Goal: Check status: Check status

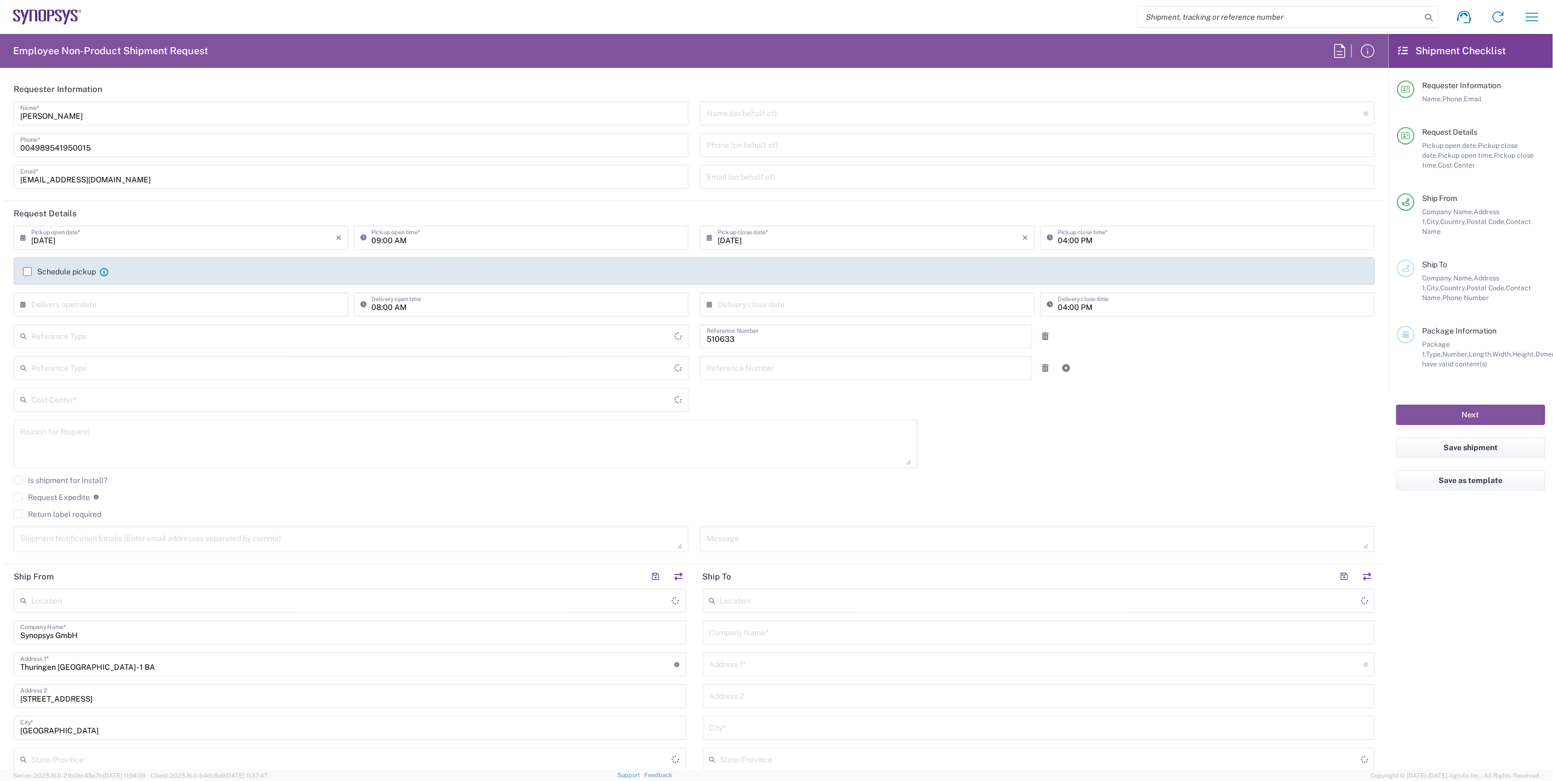
type input "Department"
type input "DE01, SDG, HAPS, HW 510633"
type input "Delivered at Place"
type input "Germany"
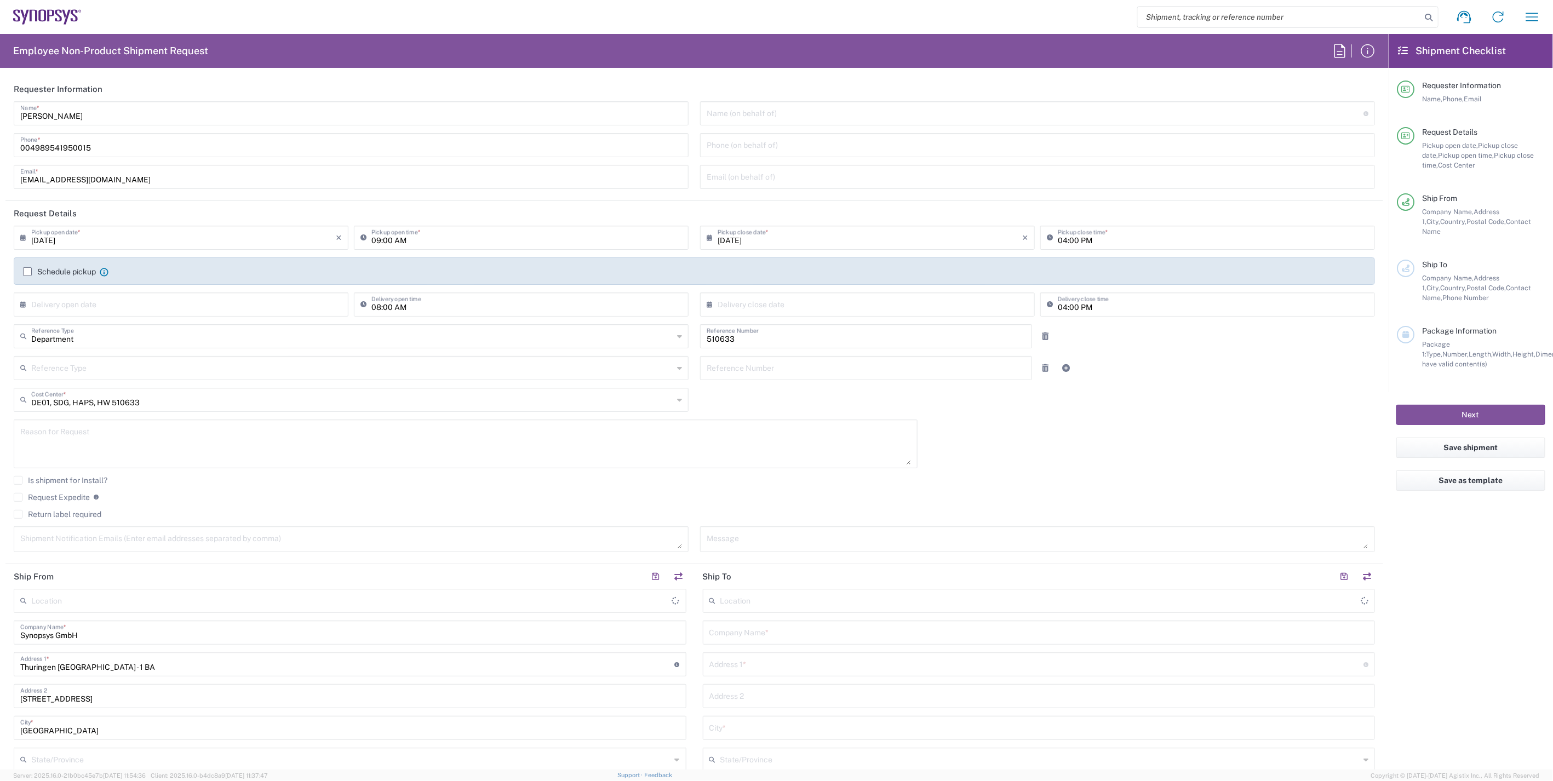
type input "Erfurt DE06"
click at [1532, 15] on icon "button" at bounding box center [1532, 17] width 18 height 18
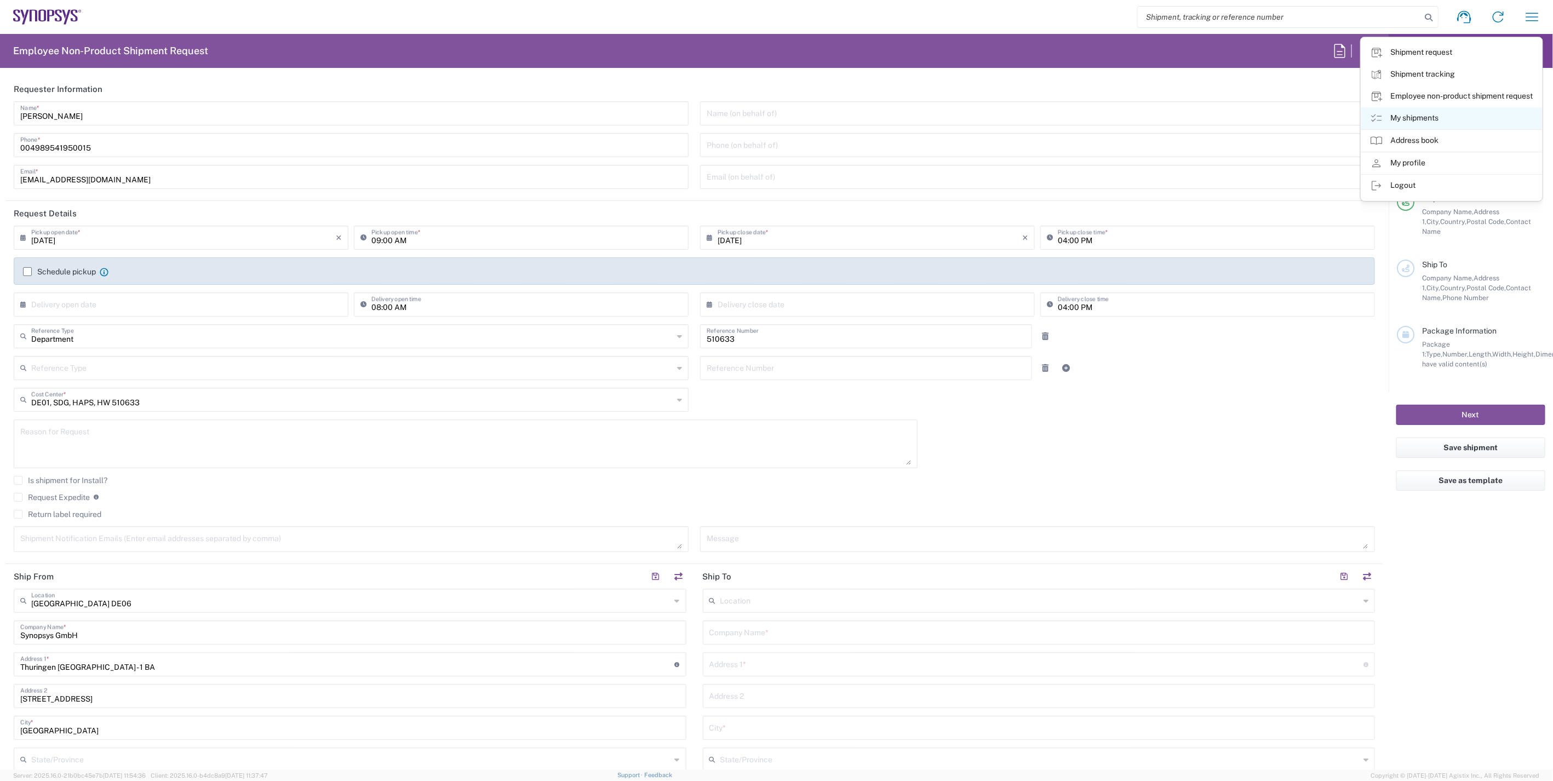
click at [1448, 117] on link "My shipments" at bounding box center [1451, 118] width 181 height 22
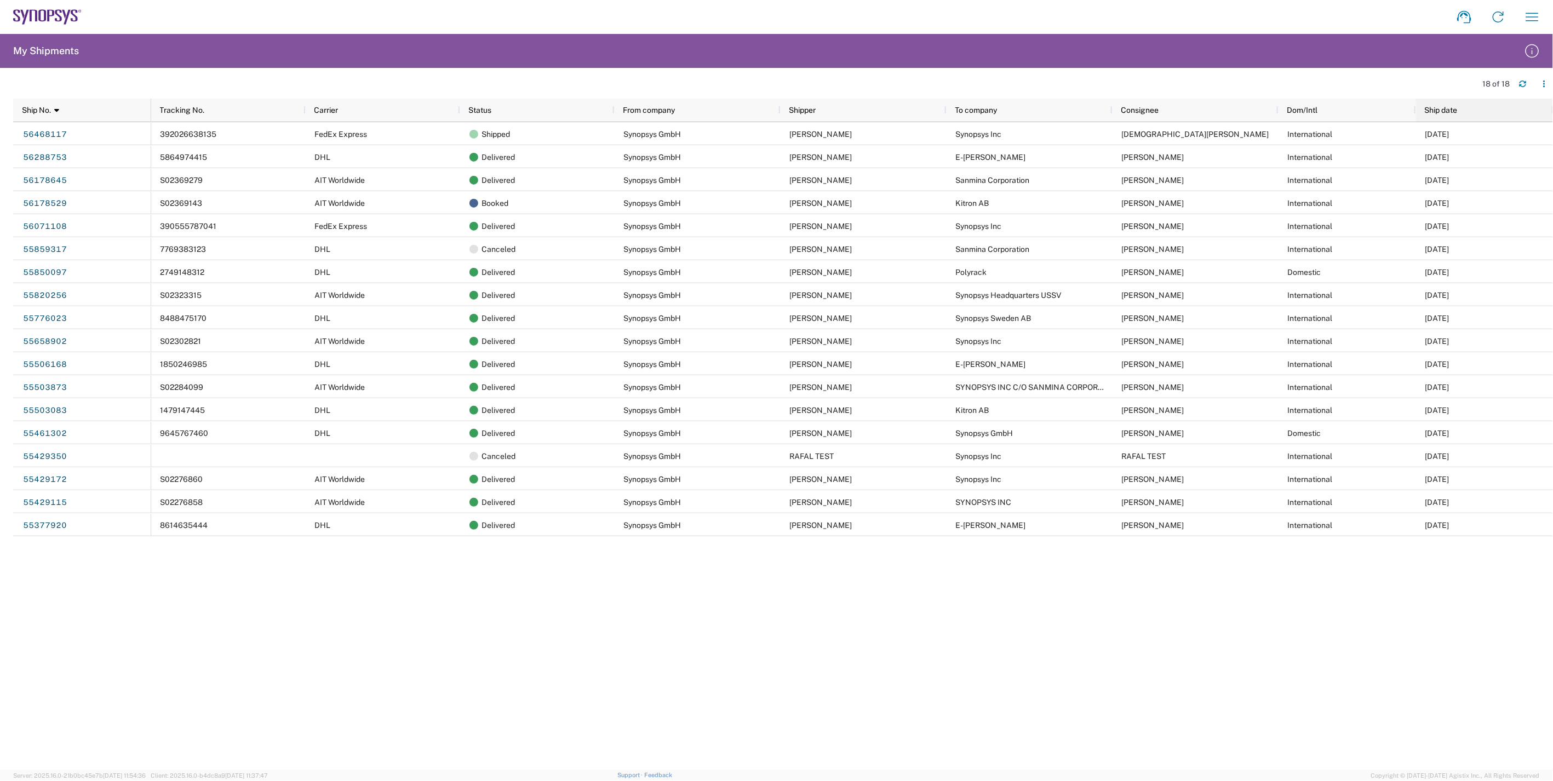
click at [1465, 110] on div "Ship date" at bounding box center [1486, 110] width 124 height 18
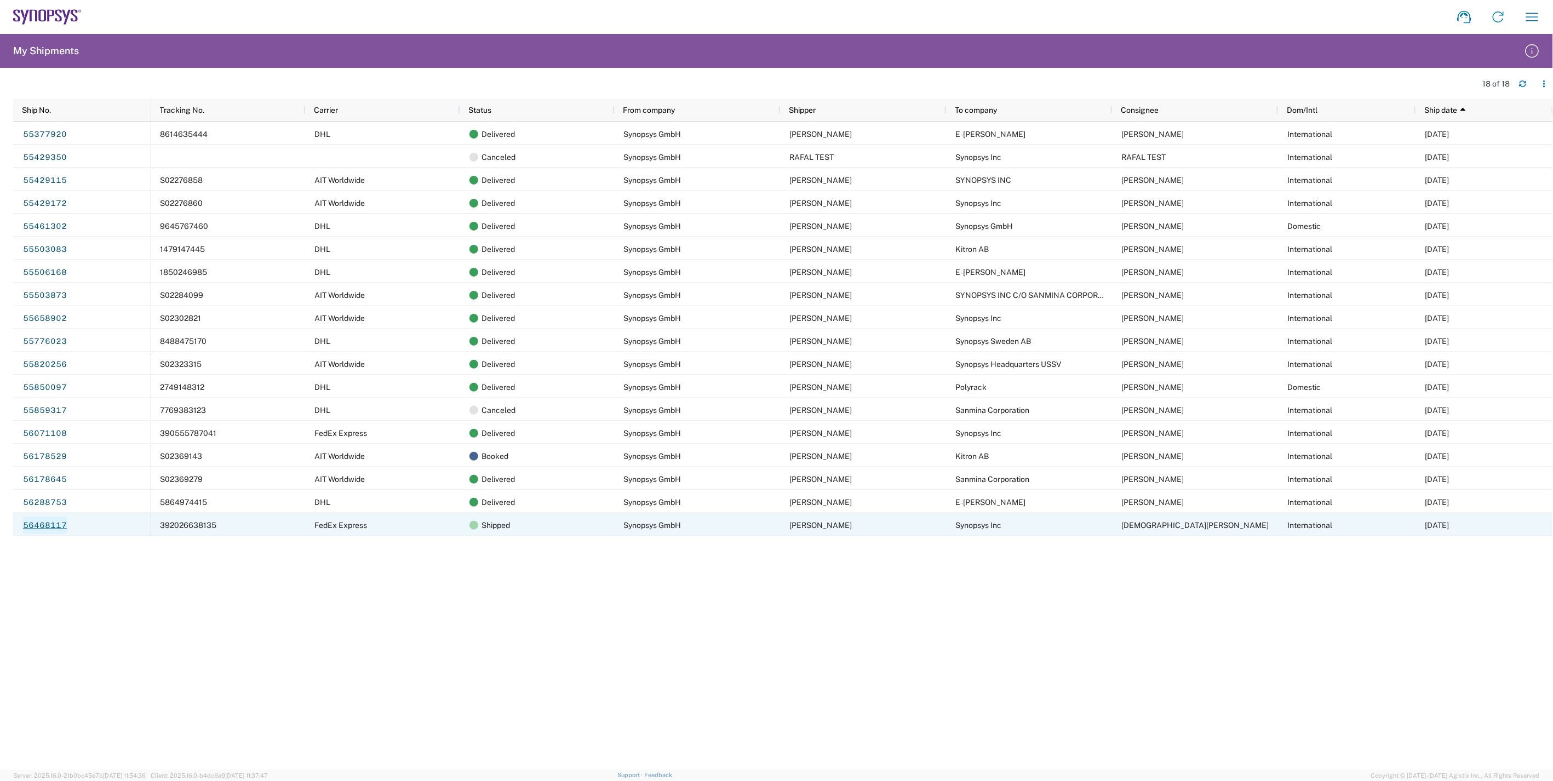
click at [45, 524] on link "56468117" at bounding box center [44, 525] width 45 height 18
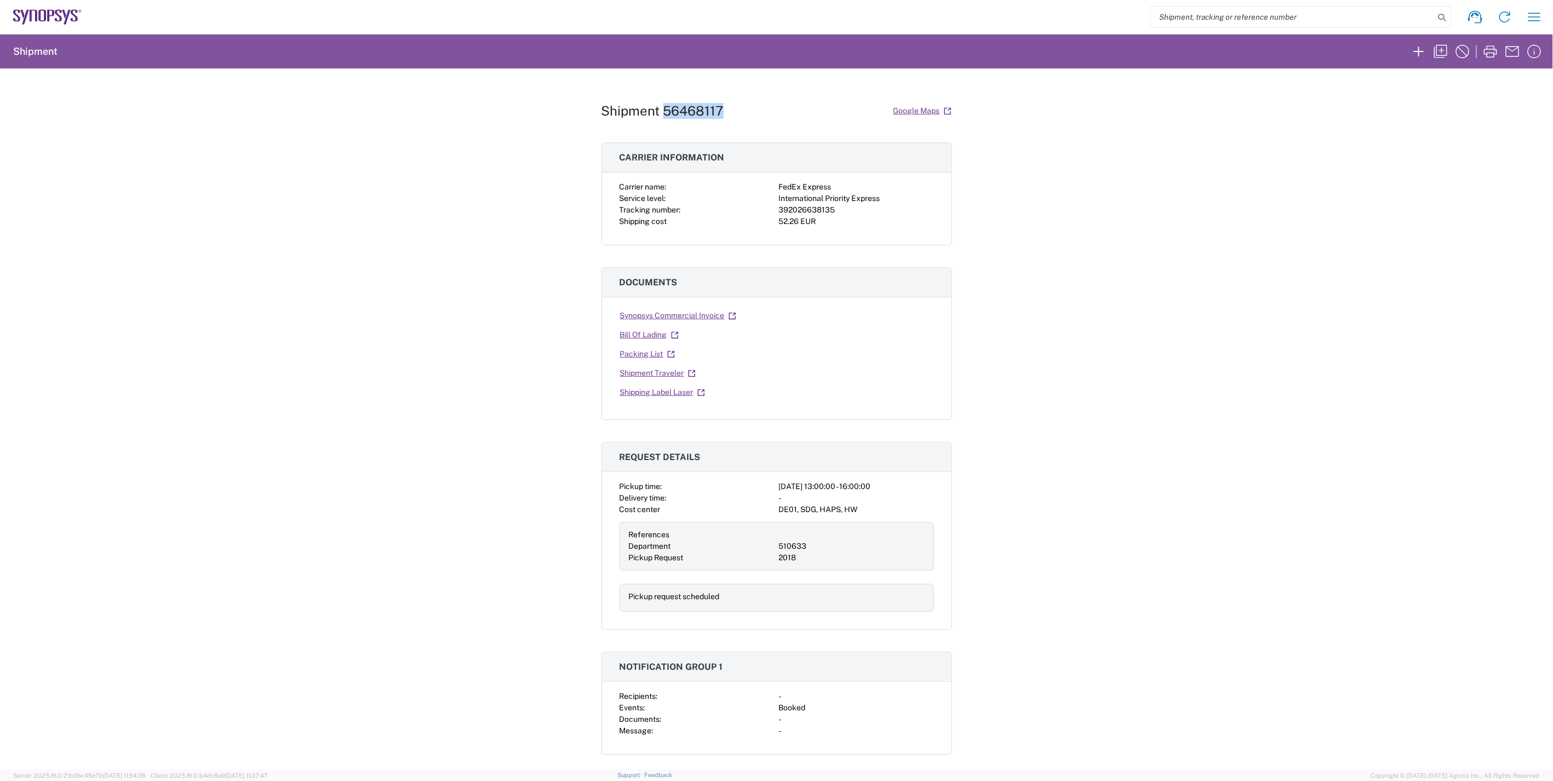
drag, startPoint x: 725, startPoint y: 110, endPoint x: 659, endPoint y: 113, distance: 65.8
click at [659, 113] on div "Shipment 56468117 Google Maps" at bounding box center [776, 110] width 350 height 19
copy h1 "56468117"
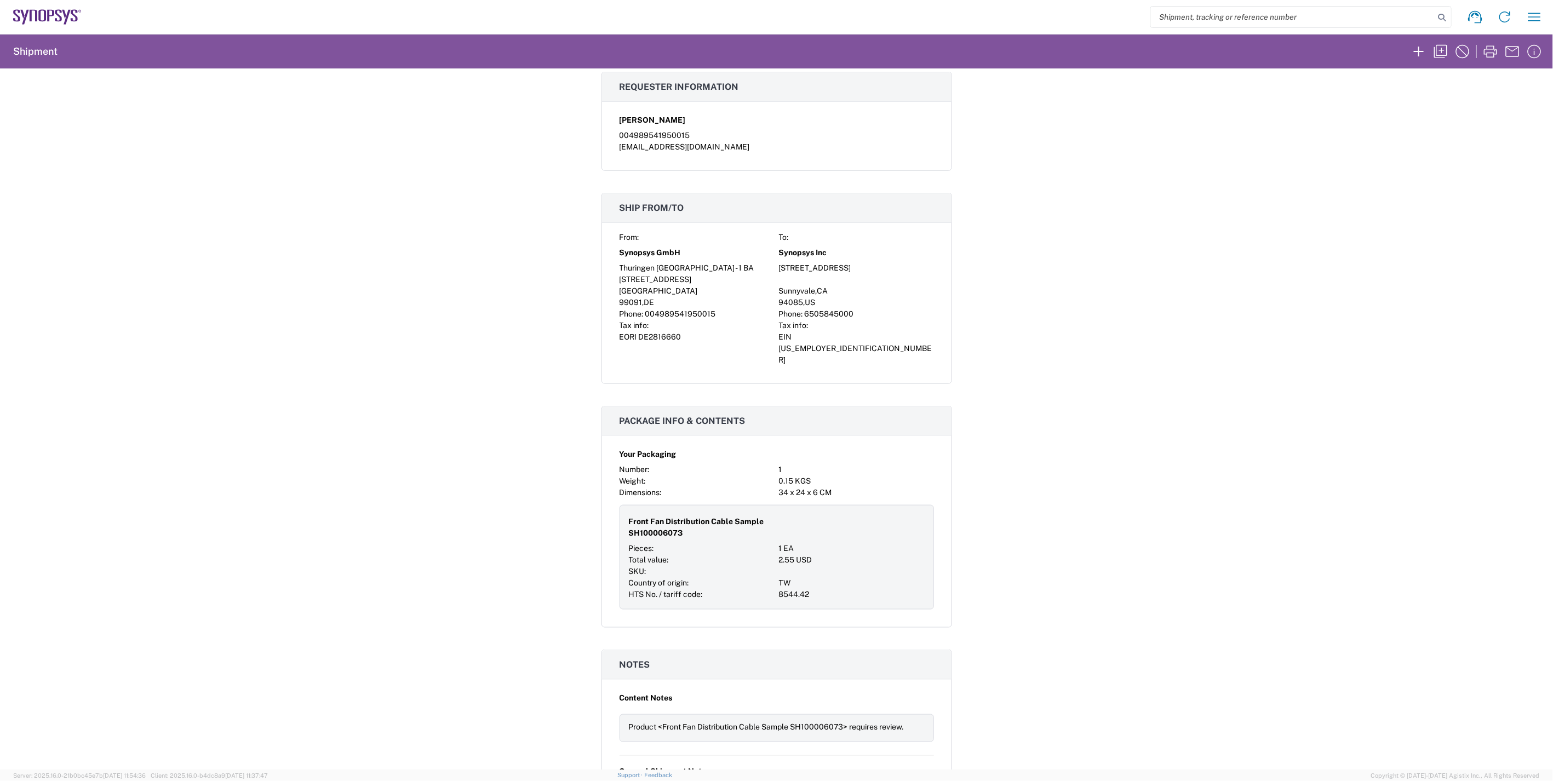
scroll to position [730, 0]
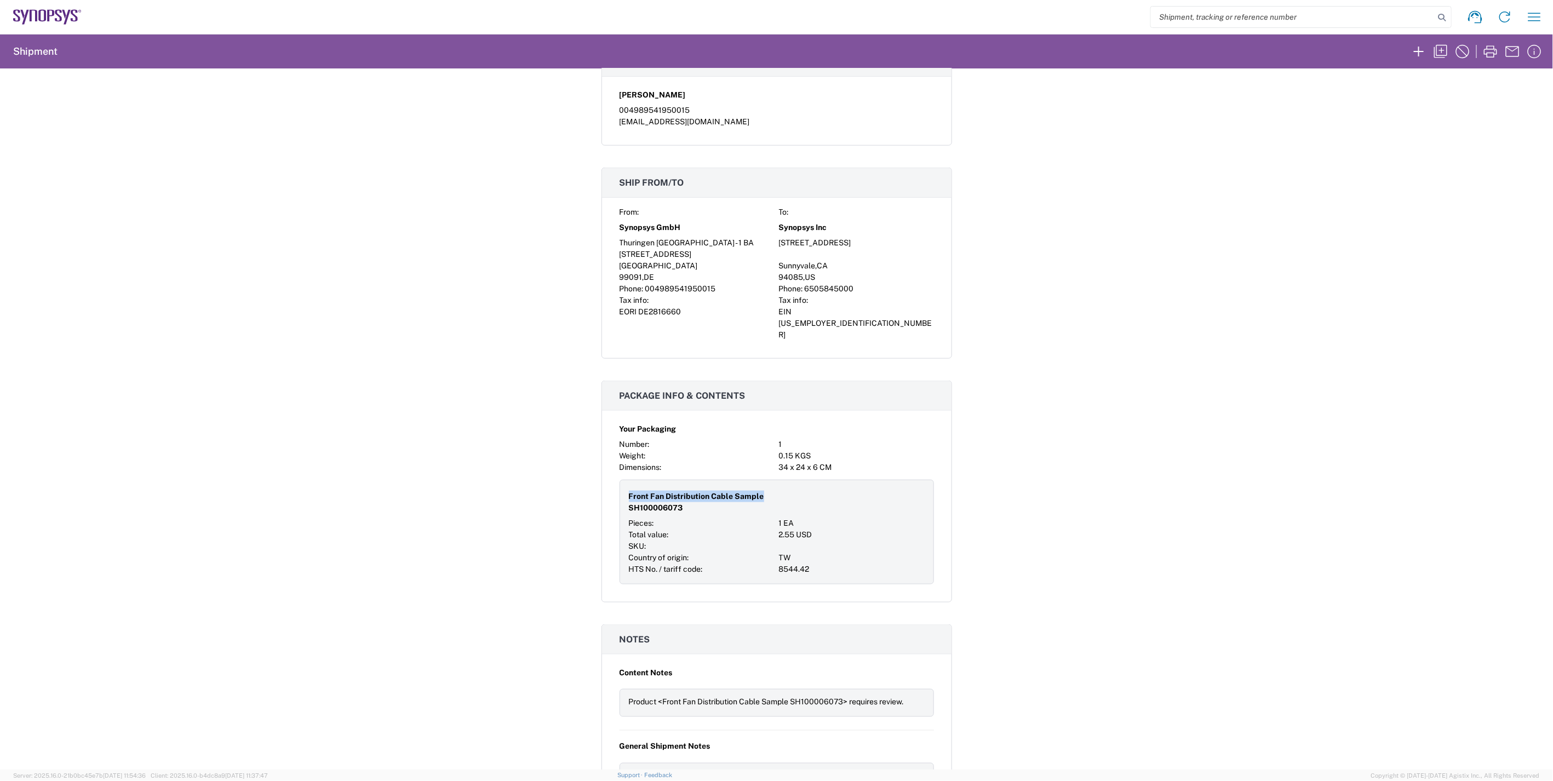
drag, startPoint x: 757, startPoint y: 476, endPoint x: 625, endPoint y: 473, distance: 132.0
click at [629, 491] on span "Front Fan Distribution Cable Sample SH100006073" at bounding box center [702, 502] width 146 height 23
copy span "Front Fan Distribution Cable Sample"
click at [665, 491] on span "Front Fan Distribution Cable Sample SH100006073" at bounding box center [702, 502] width 146 height 23
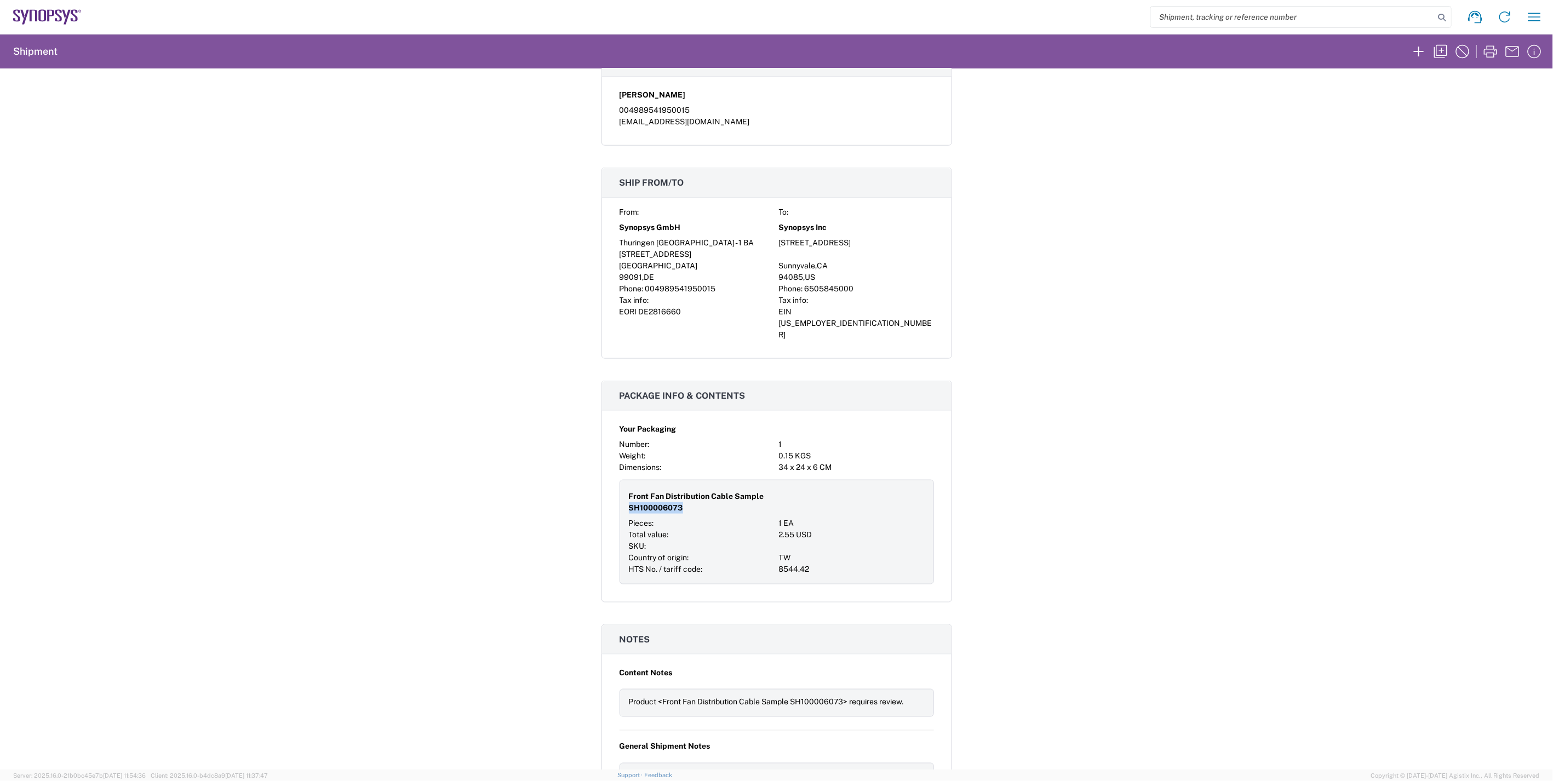
copy span "SH100006073"
click at [1283, 548] on div "Shipment 56468117 Google Maps Carrier information Carrier name: FedEx Express S…" at bounding box center [776, 418] width 1553 height 701
